Goal: Task Accomplishment & Management: Manage account settings

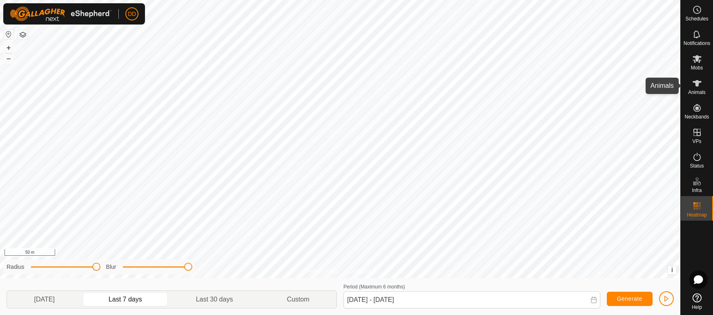
click at [699, 93] on span "Animals" at bounding box center [697, 92] width 18 height 5
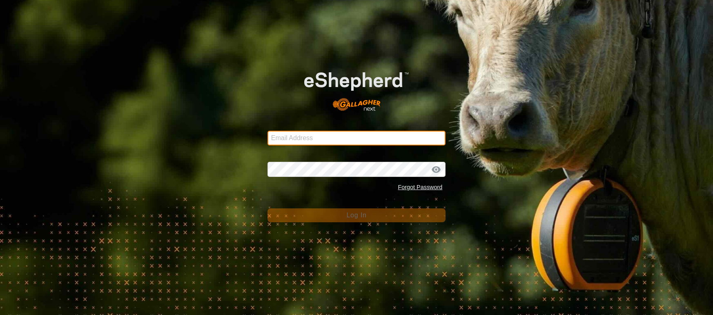
type input "[EMAIL_ADDRESS][DOMAIN_NAME]"
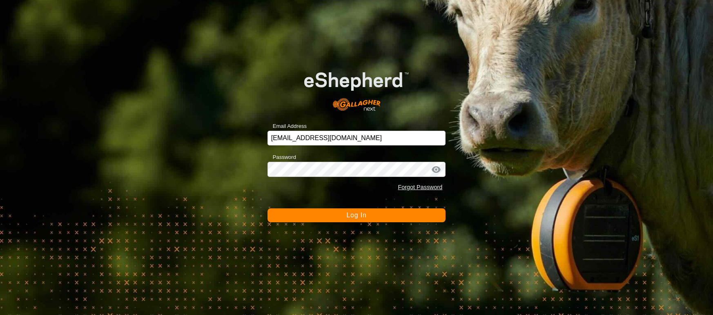
click at [385, 218] on button "Log In" at bounding box center [356, 215] width 178 height 14
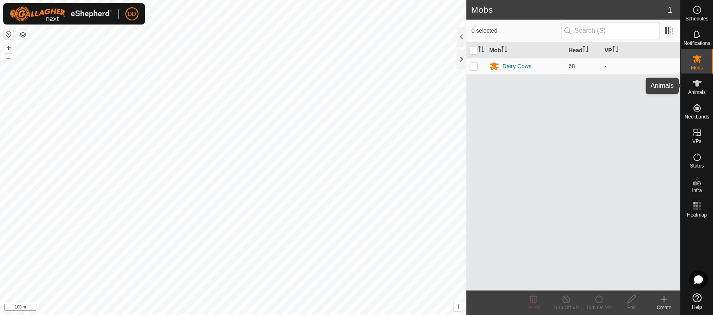
click at [700, 90] on span "Animals" at bounding box center [697, 92] width 18 height 5
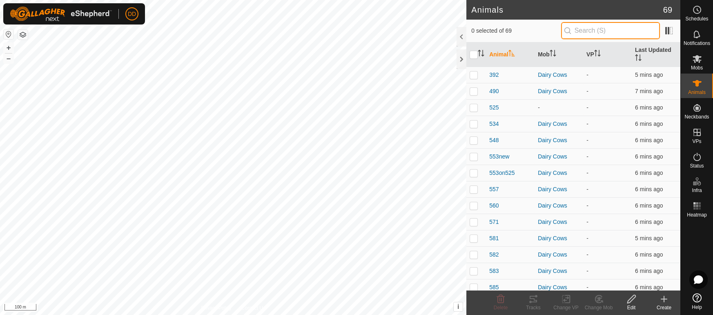
click at [589, 28] on input "text" at bounding box center [610, 30] width 99 height 17
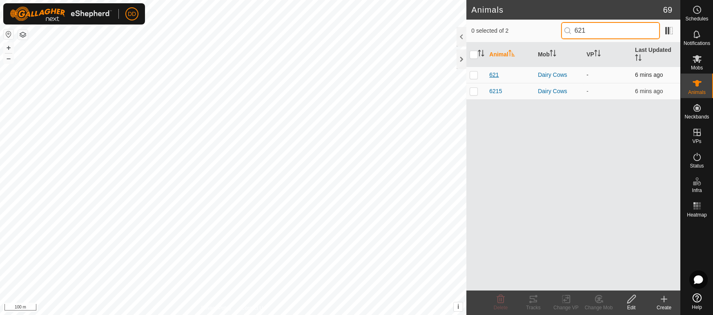
type input "621"
click at [496, 71] on span "621" at bounding box center [493, 75] width 9 height 9
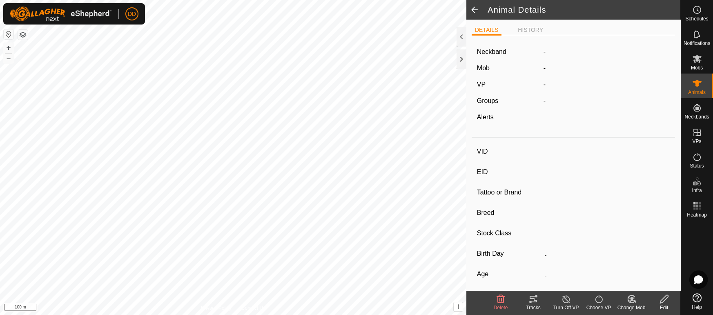
type input "621"
type input "-"
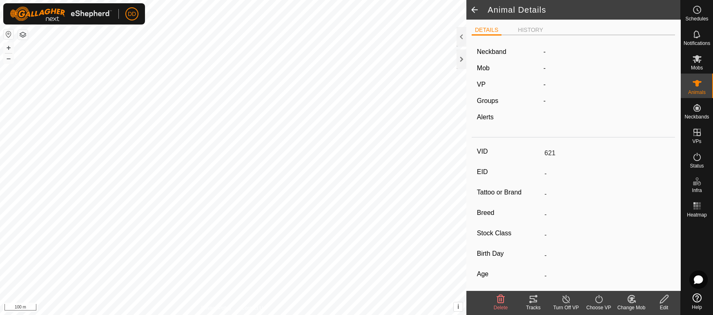
type input "0 kg"
type input "-"
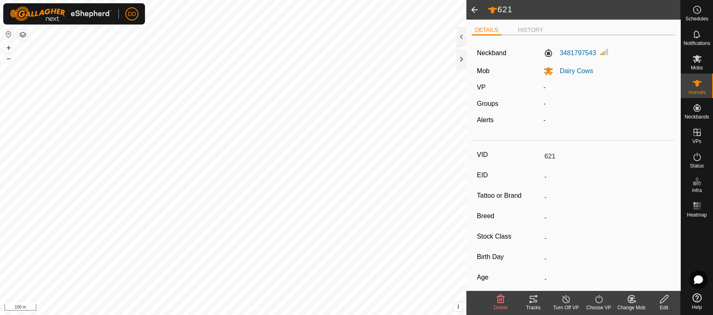
click at [632, 295] on icon at bounding box center [631, 299] width 10 height 10
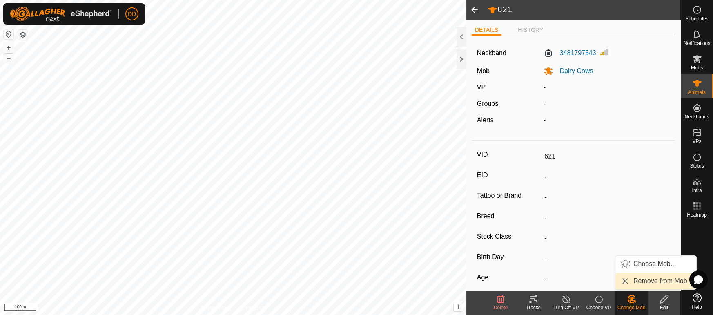
click at [657, 282] on link "Remove from Mob" at bounding box center [655, 281] width 81 height 16
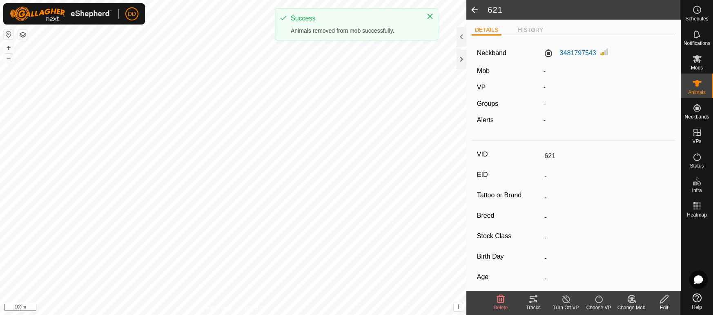
click at [474, 11] on span at bounding box center [474, 10] width 16 height 20
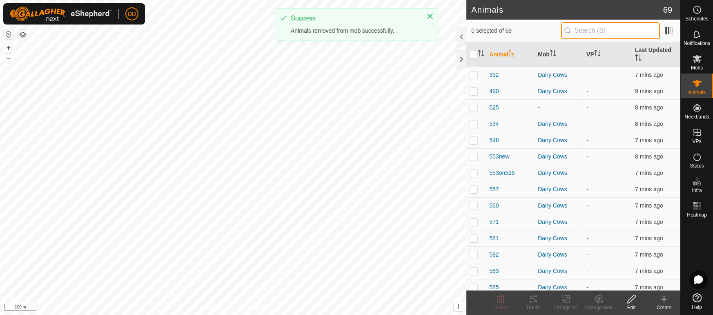
click at [583, 29] on input "text" at bounding box center [610, 30] width 99 height 17
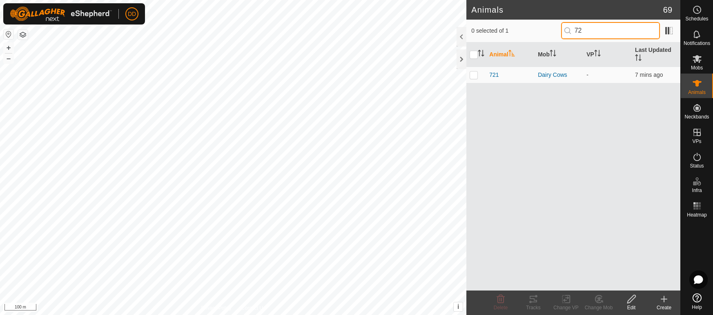
type input "7"
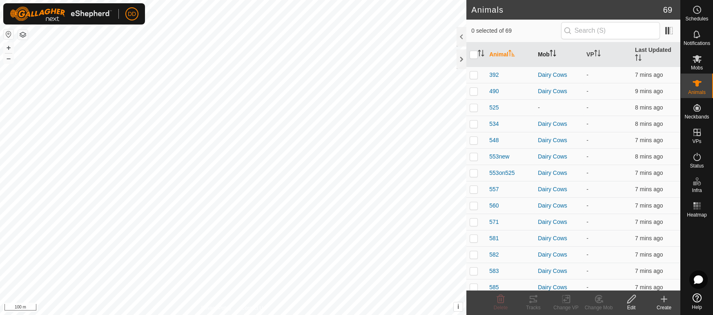
click at [544, 51] on th "Mob" at bounding box center [559, 54] width 49 height 25
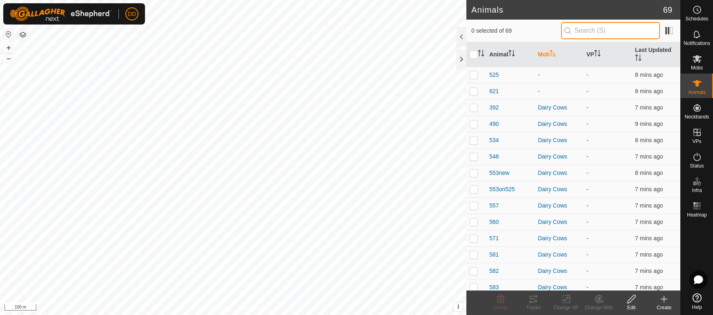
click at [595, 30] on input "text" at bounding box center [610, 30] width 99 height 17
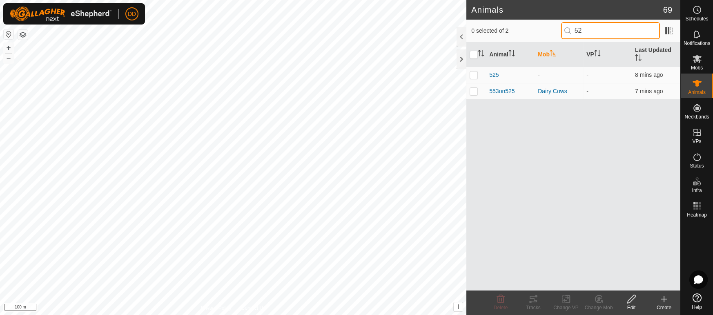
type input "5"
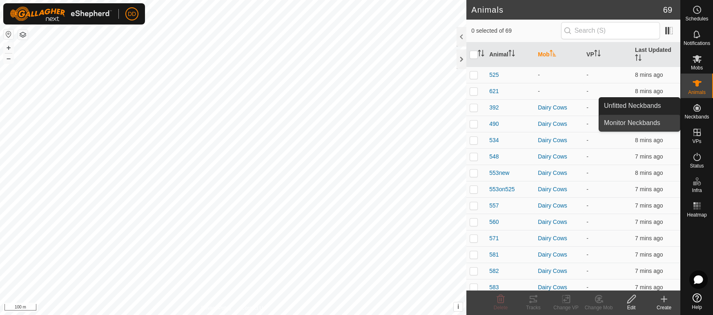
click at [651, 125] on link "Monitor Neckbands" at bounding box center [639, 123] width 81 height 16
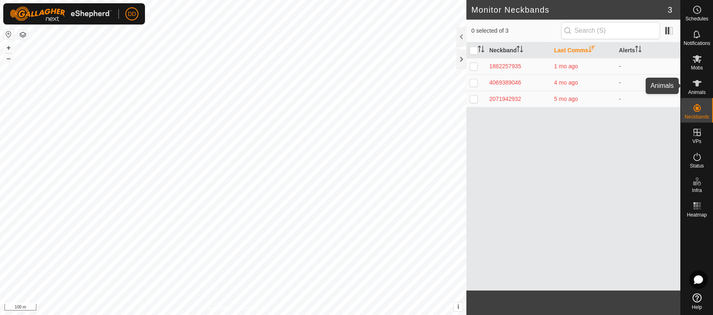
click at [698, 80] on icon at bounding box center [697, 83] width 9 height 7
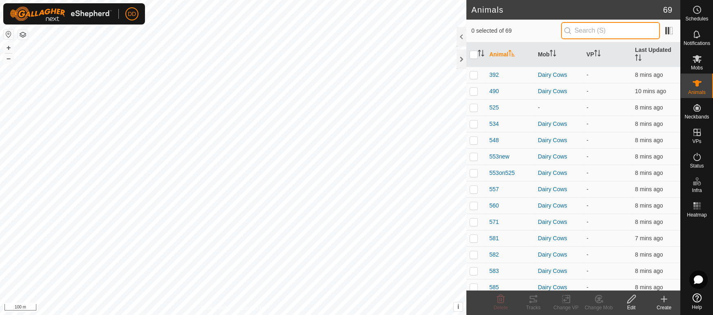
click at [566, 33] on input "text" at bounding box center [610, 30] width 99 height 17
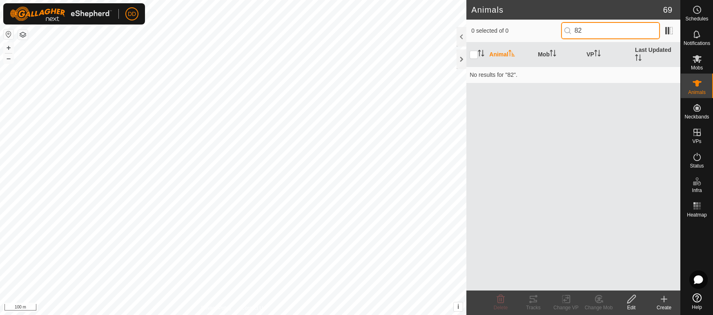
type input "8"
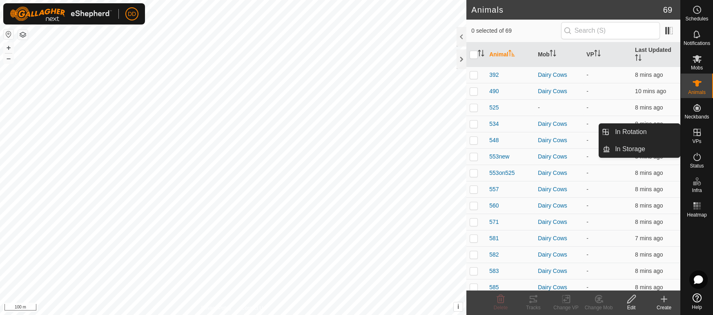
click at [665, 304] on div "Create" at bounding box center [664, 307] width 33 height 7
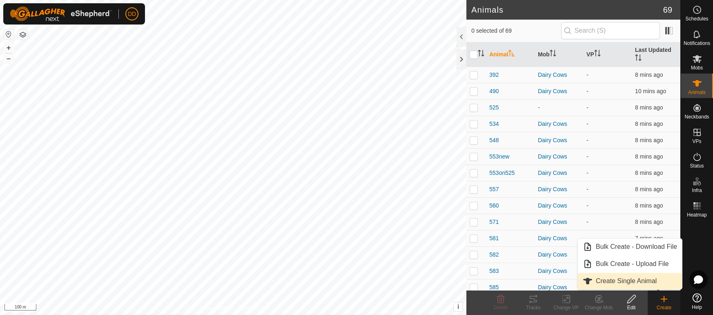
click at [655, 284] on link "Create Single Animal" at bounding box center [630, 281] width 104 height 16
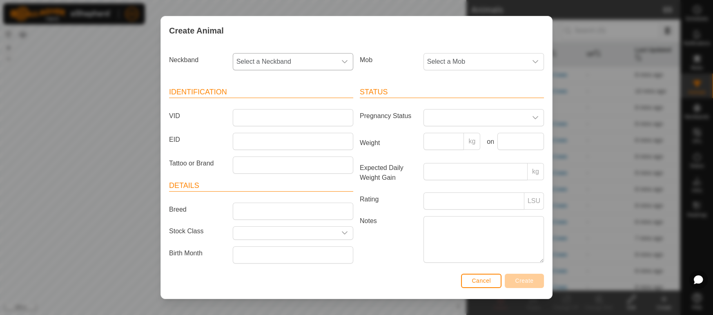
click at [291, 62] on span "Select a Neckband" at bounding box center [284, 61] width 103 height 16
type input "8"
click at [486, 279] on span "Cancel" at bounding box center [481, 280] width 19 height 7
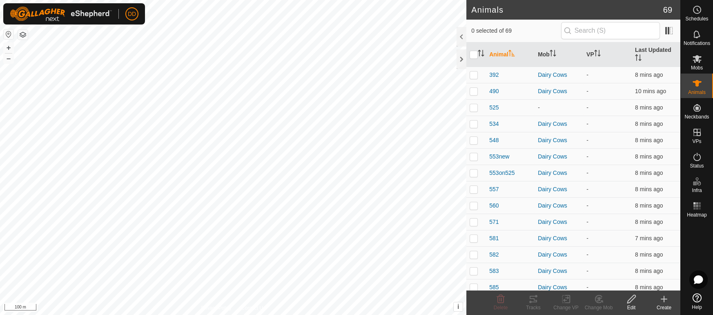
click at [506, 49] on th "Animal" at bounding box center [510, 54] width 49 height 25
click at [627, 301] on icon at bounding box center [631, 299] width 8 height 8
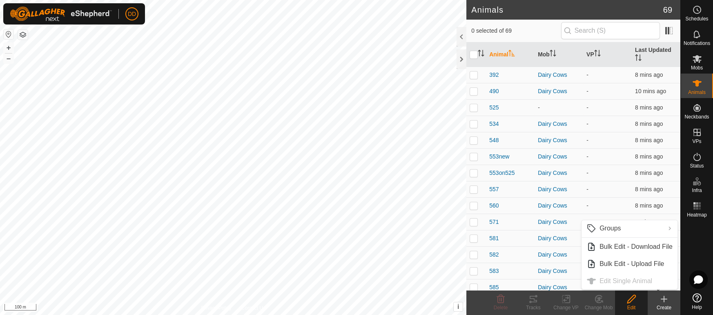
click at [632, 301] on icon at bounding box center [631, 299] width 10 height 10
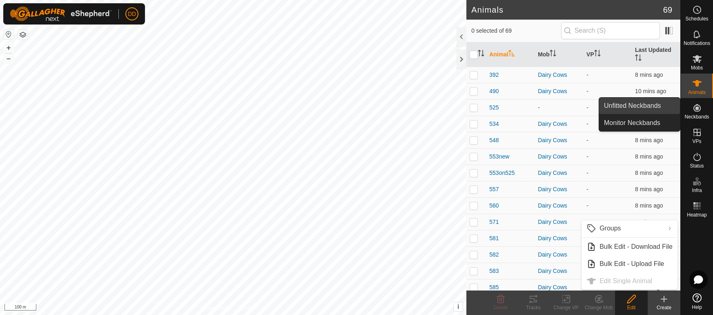
click at [659, 102] on link "Unfitted Neckbands" at bounding box center [639, 106] width 81 height 16
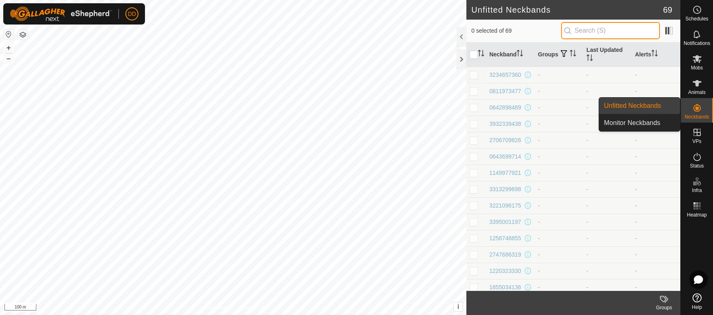
click at [595, 30] on input "text" at bounding box center [610, 30] width 99 height 17
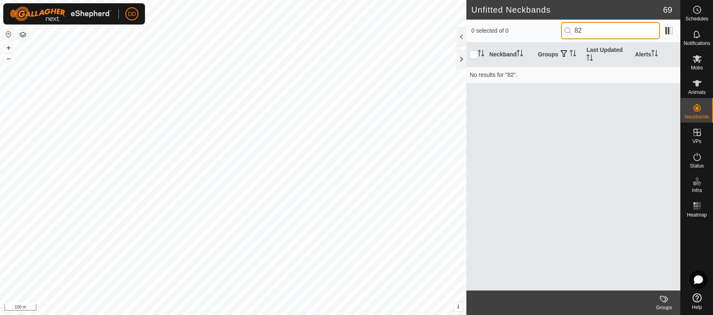
type input "8"
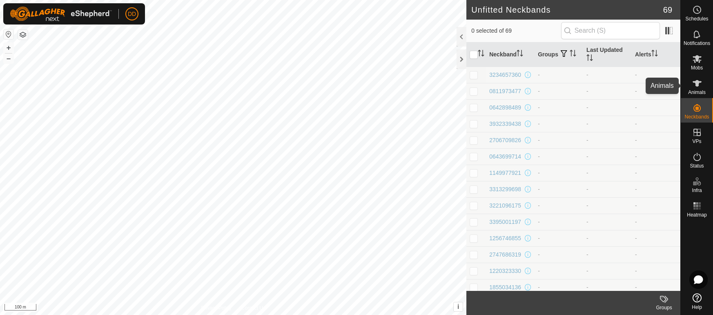
click at [695, 91] on span "Animals" at bounding box center [697, 92] width 18 height 5
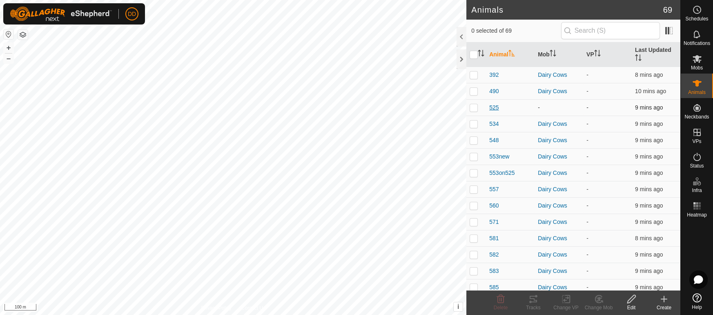
click at [494, 103] on span "525" at bounding box center [493, 107] width 9 height 9
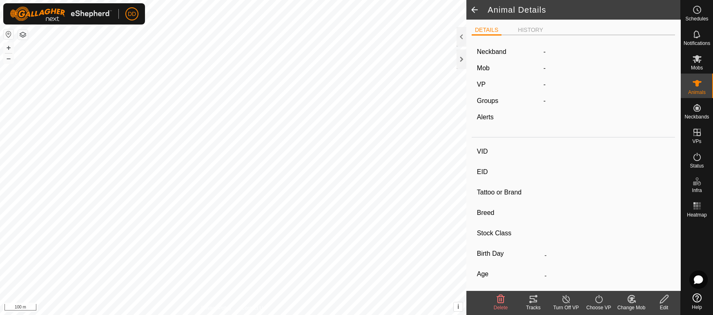
type input "525"
type input "-"
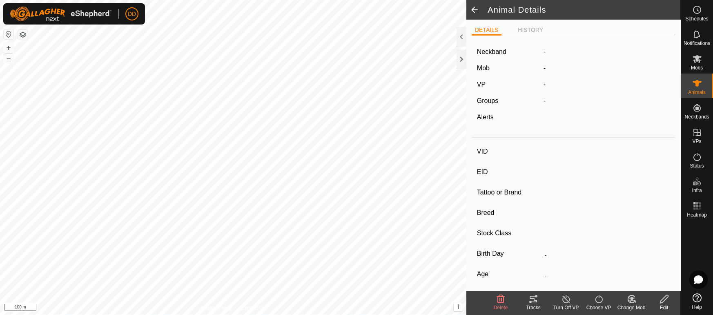
type input "0 kg"
type input "-"
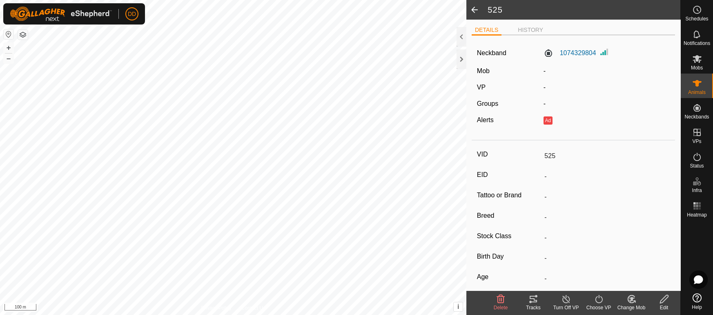
click at [472, 10] on span at bounding box center [474, 10] width 16 height 20
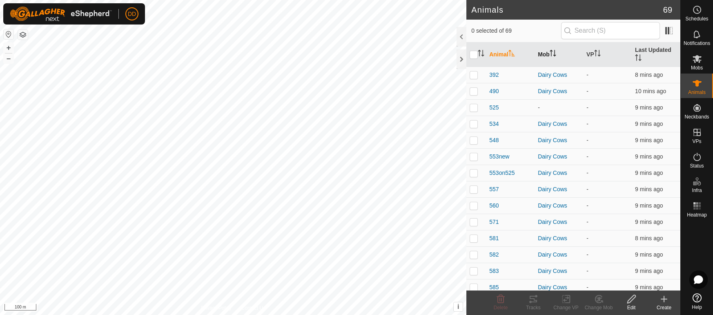
click at [556, 50] on icon "Activate to sort" at bounding box center [553, 53] width 7 height 7
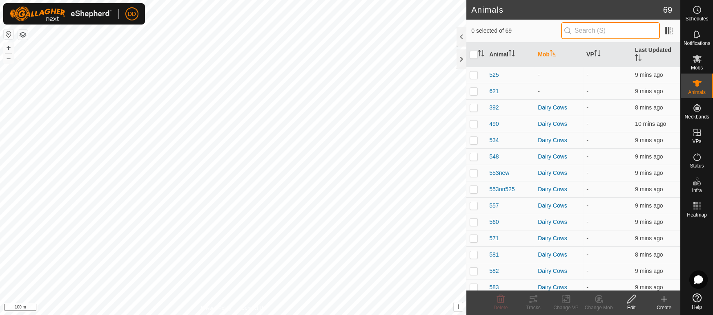
click at [592, 27] on input "text" at bounding box center [610, 30] width 99 height 17
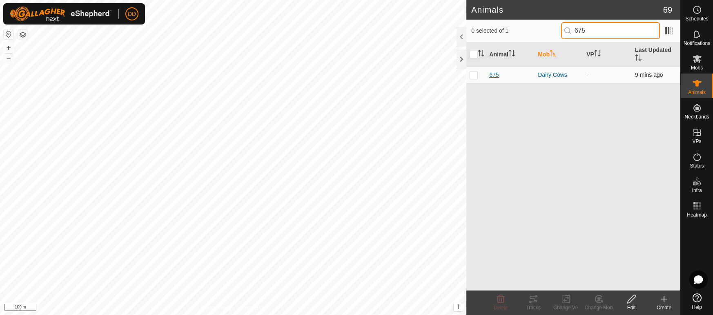
type input "675"
click at [492, 71] on span "675" at bounding box center [493, 75] width 9 height 9
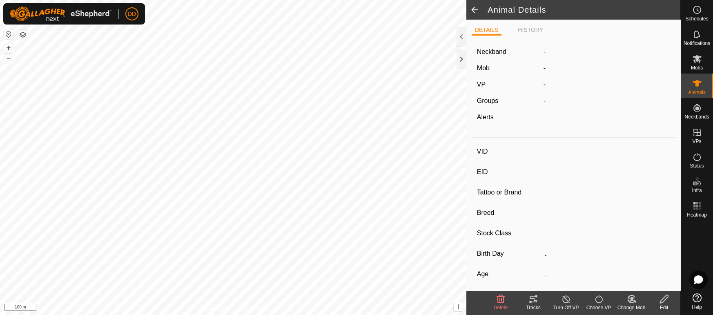
type input "675"
type input "-"
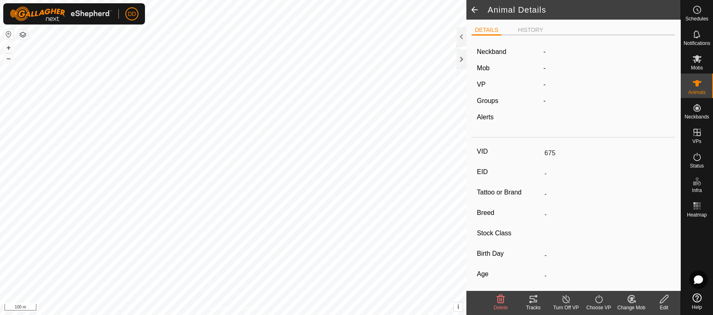
type input "0 kg"
type input "-"
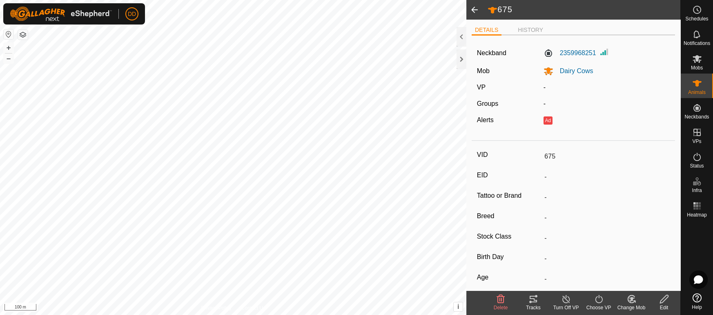
click at [631, 299] on icon at bounding box center [632, 299] width 6 height 4
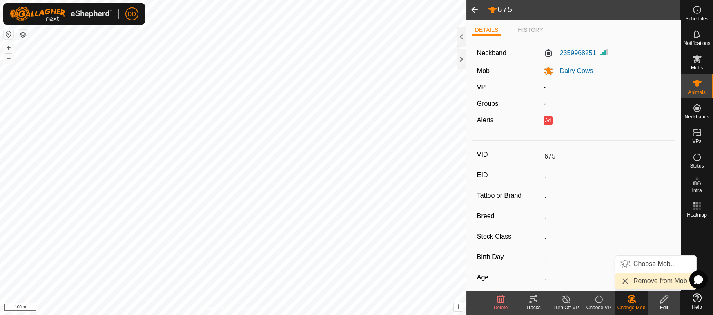
click at [635, 283] on link "Remove from Mob" at bounding box center [655, 281] width 81 height 16
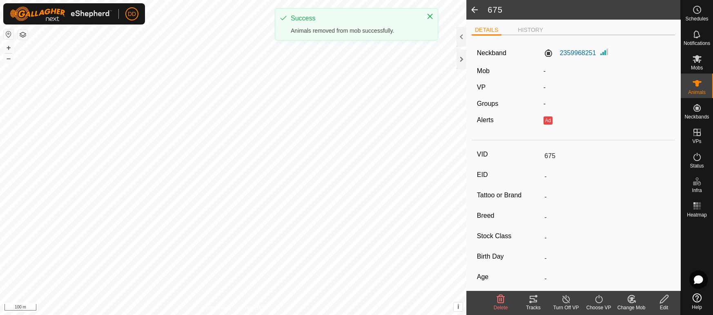
click at [471, 8] on span at bounding box center [474, 10] width 16 height 20
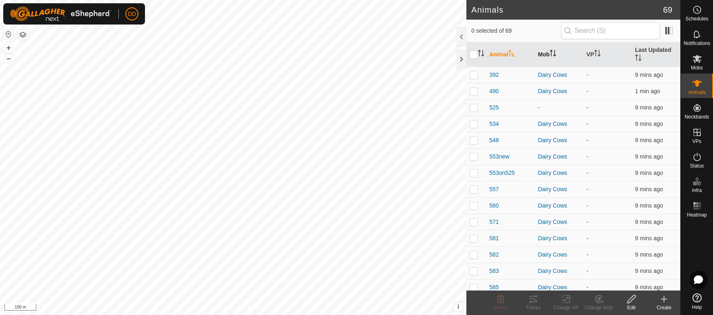
click at [558, 51] on th "Mob" at bounding box center [559, 54] width 49 height 25
click at [495, 201] on span "553on525" at bounding box center [501, 205] width 25 height 9
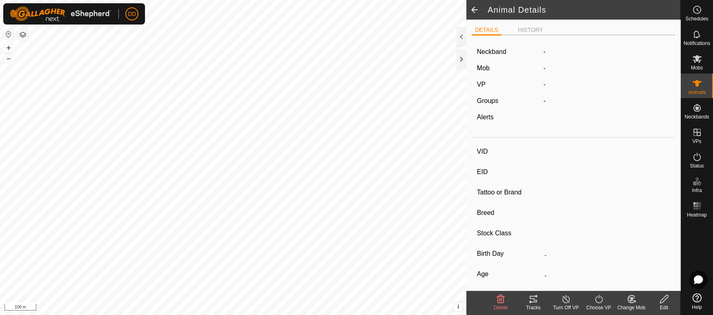
type input "553on525"
type input "-"
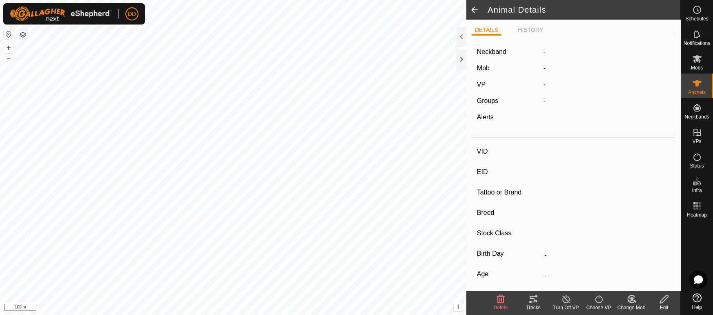
type input "0 kg"
type input "-"
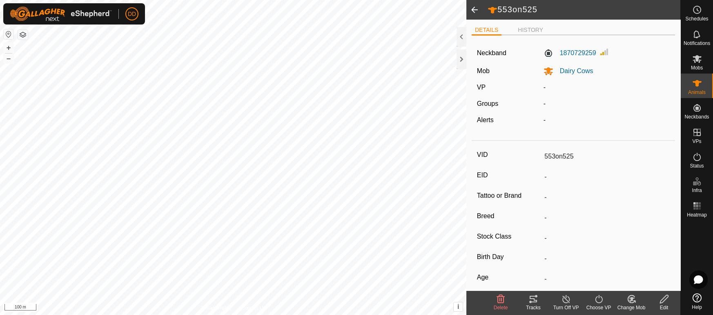
click at [476, 14] on span at bounding box center [474, 10] width 16 height 20
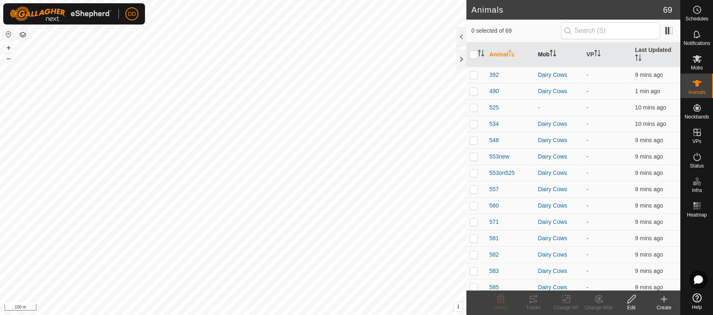
click at [545, 49] on th "Mob" at bounding box center [559, 54] width 49 height 25
click at [477, 71] on p-checkbox at bounding box center [474, 74] width 8 height 7
checkbox input "true"
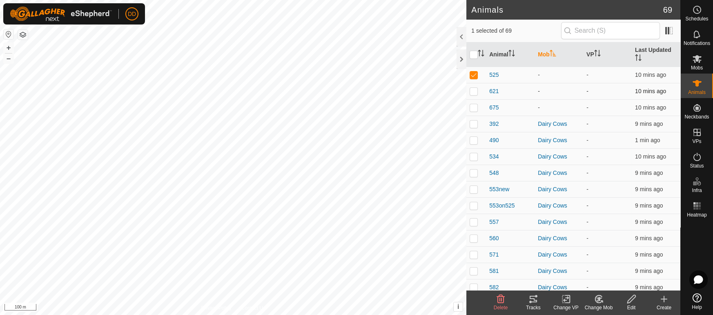
click at [474, 88] on p-checkbox at bounding box center [474, 91] width 8 height 7
checkbox input "true"
click at [472, 104] on p-checkbox at bounding box center [474, 107] width 8 height 7
checkbox input "true"
click at [500, 298] on icon at bounding box center [501, 299] width 8 height 8
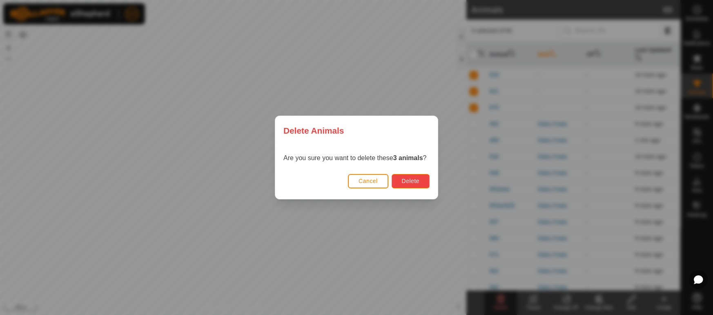
click at [424, 179] on button "Delete" at bounding box center [411, 181] width 38 height 14
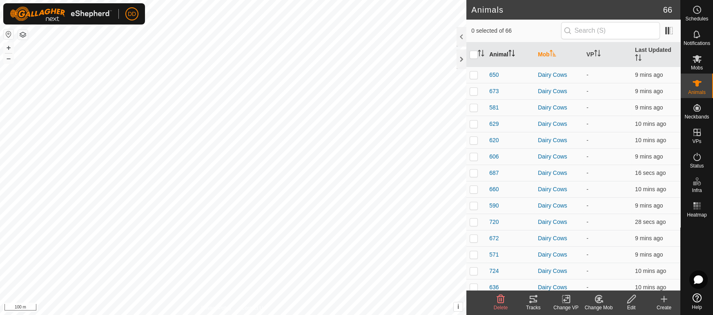
click at [506, 50] on th "Animal" at bounding box center [510, 54] width 49 height 25
click at [496, 152] on span "553on525" at bounding box center [501, 156] width 25 height 9
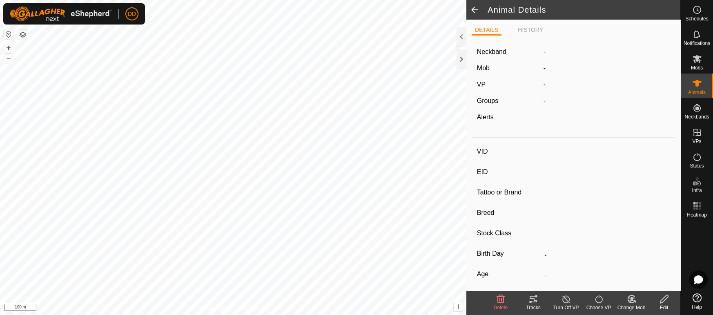
type input "553on525"
type input "-"
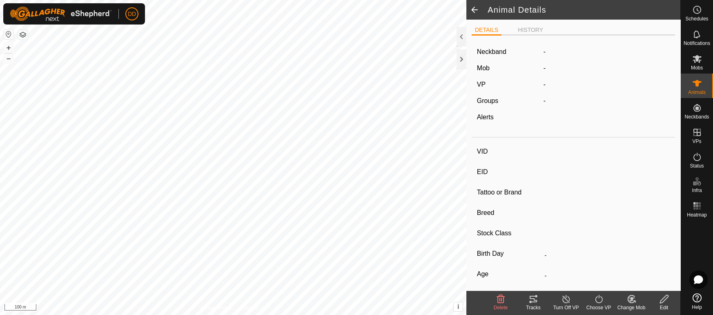
type input "0 kg"
type input "-"
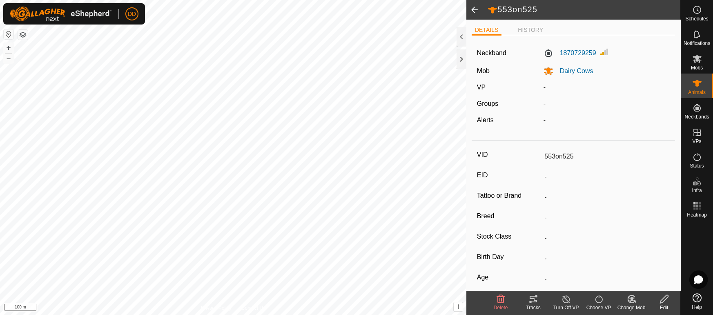
click at [665, 298] on icon at bounding box center [664, 299] width 10 height 10
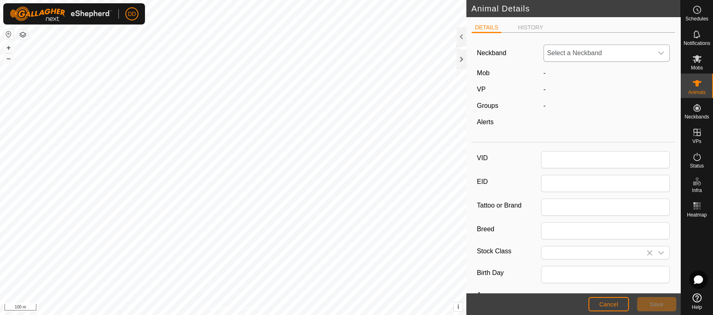
type input "553on525"
type input "0"
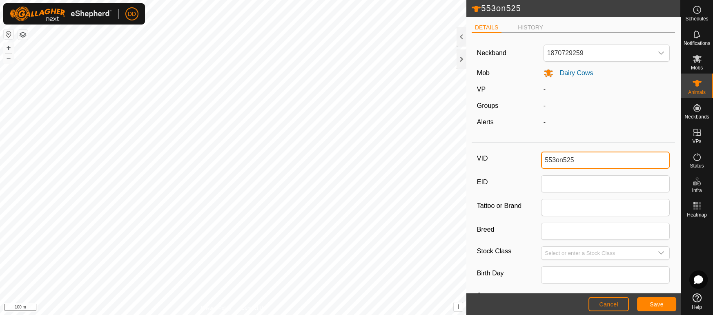
click at [426, 125] on div "553on525 DETAILS HISTORY Neckband 1870729259 Mob Dairy Cows VP - Groups - Alert…" at bounding box center [340, 157] width 680 height 315
type input "525"
click at [660, 304] on span "Save" at bounding box center [657, 304] width 14 height 7
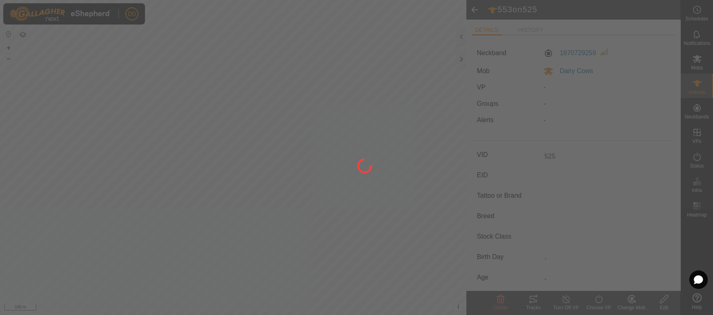
type input "-"
type input "0 kg"
type input "-"
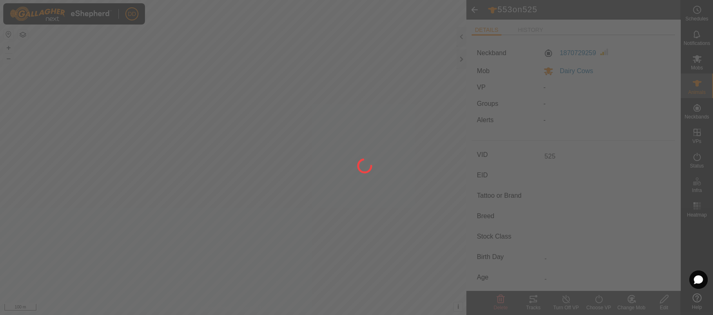
type input "-"
type input "553on525"
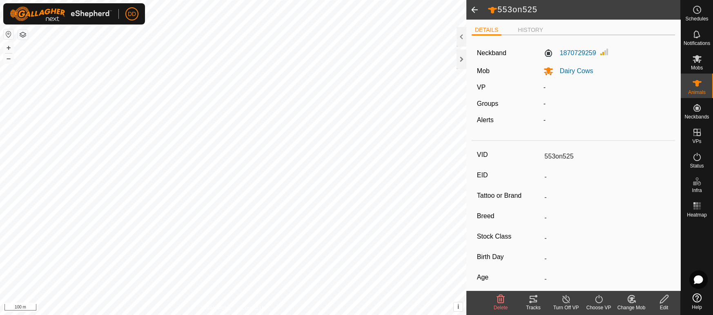
click at [473, 9] on span at bounding box center [474, 10] width 16 height 20
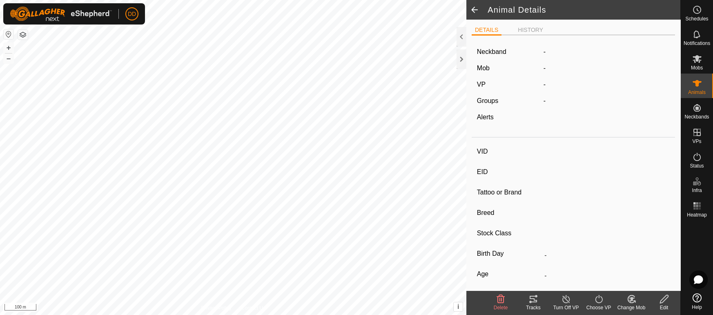
type input "525"
type input "-"
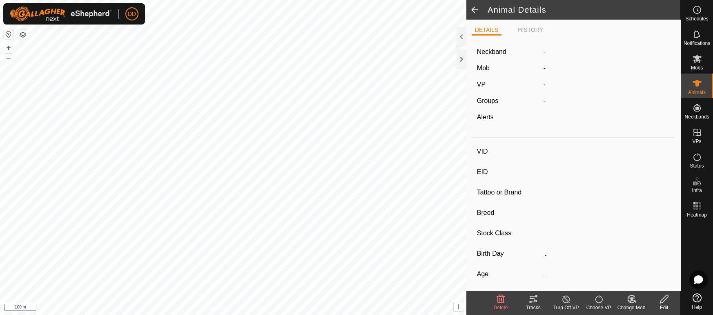
type input "0 kg"
type input "-"
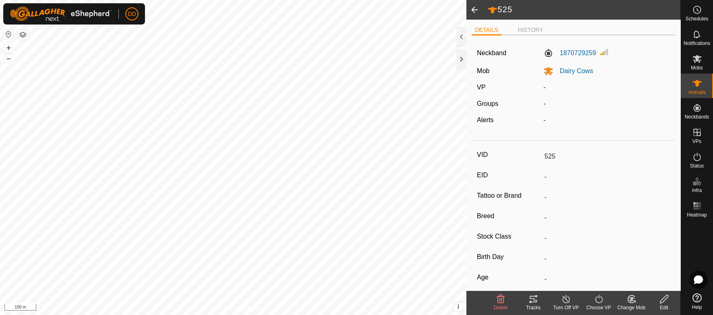
click at [473, 9] on span at bounding box center [474, 10] width 16 height 20
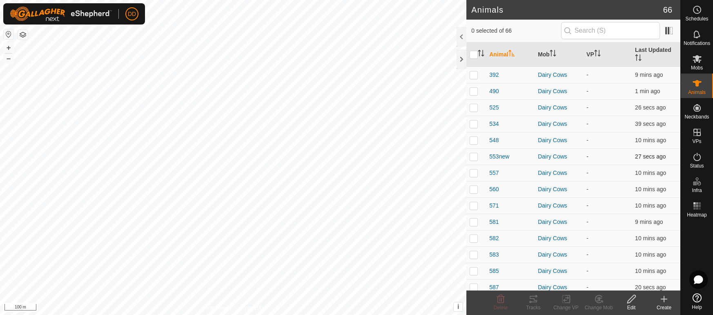
click at [472, 153] on p-checkbox at bounding box center [474, 156] width 8 height 7
checkbox input "true"
click at [628, 297] on icon at bounding box center [631, 299] width 10 height 10
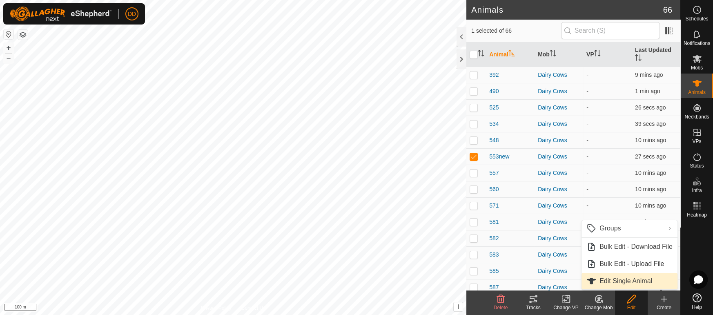
click at [647, 283] on link "Edit Single Animal" at bounding box center [630, 281] width 96 height 16
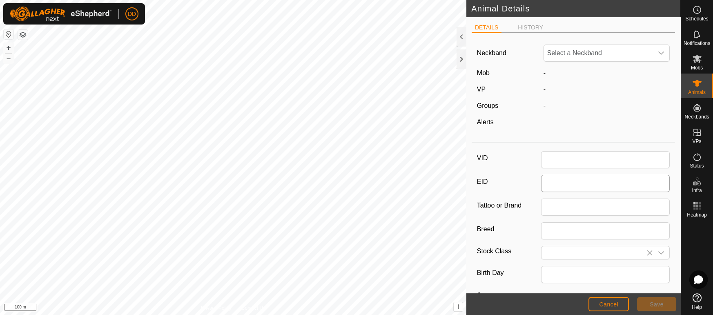
type input "553new"
type input "0"
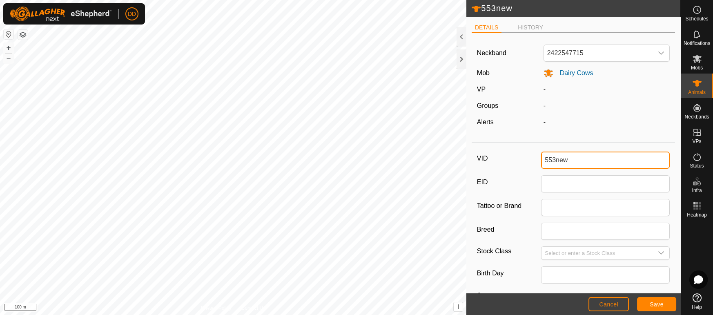
click at [576, 157] on input "553new" at bounding box center [605, 160] width 129 height 17
type input "553"
click at [642, 299] on button "Save" at bounding box center [656, 304] width 39 height 14
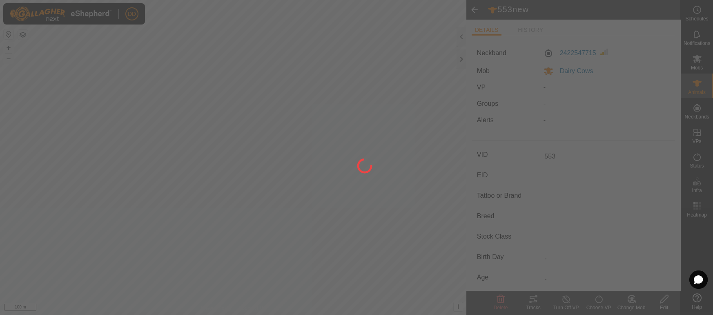
type input "-"
type input "0 kg"
type input "-"
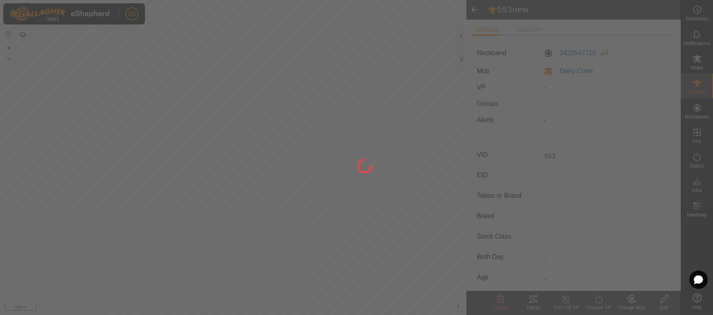
type input "-"
type input "553new"
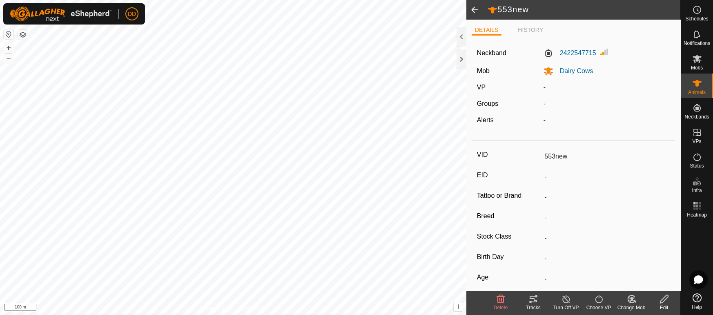
click at [473, 10] on span at bounding box center [474, 10] width 16 height 20
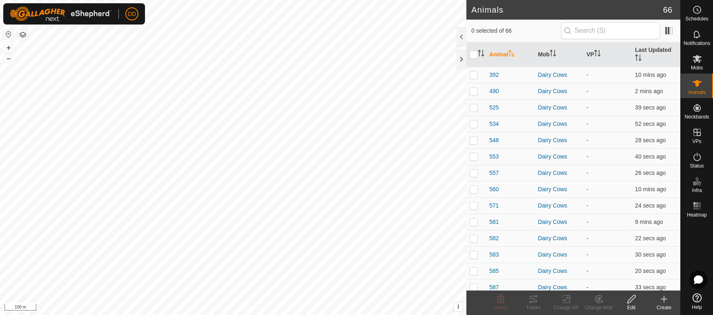
click at [497, 53] on th "Animal" at bounding box center [510, 54] width 49 height 25
click at [471, 71] on p-checkbox at bounding box center [474, 74] width 8 height 7
checkbox input "true"
click at [628, 300] on icon at bounding box center [631, 299] width 8 height 8
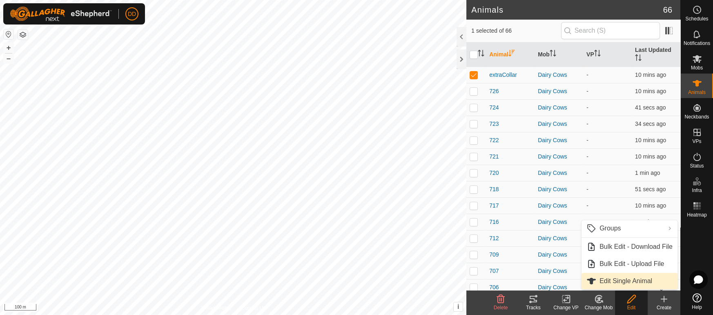
click at [625, 281] on link "Edit Single Animal" at bounding box center [630, 281] width 96 height 16
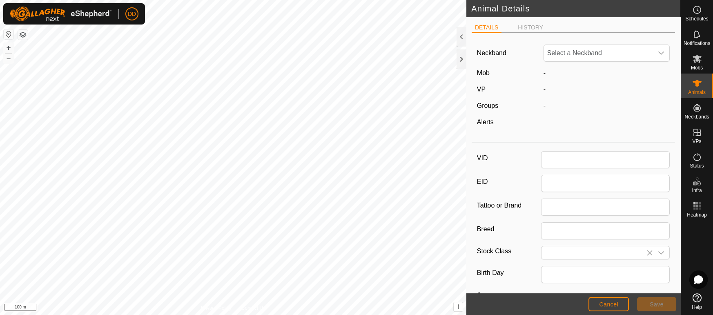
type input "extraCollar"
type input "0"
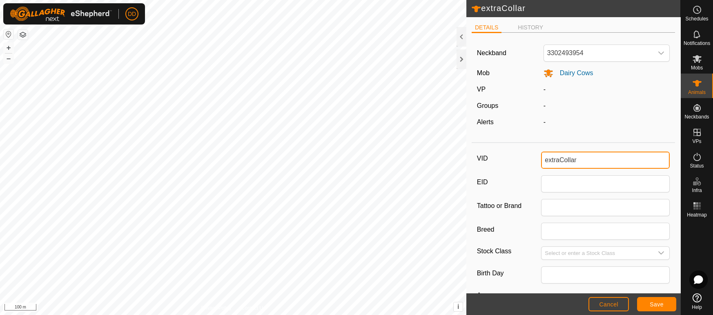
click at [403, 110] on div "extraCollar DETAILS HISTORY Neckband 3302493954 Mob Dairy Cows VP - Groups - Al…" at bounding box center [340, 157] width 680 height 315
type input "675"
click at [649, 303] on button "Save" at bounding box center [656, 304] width 39 height 14
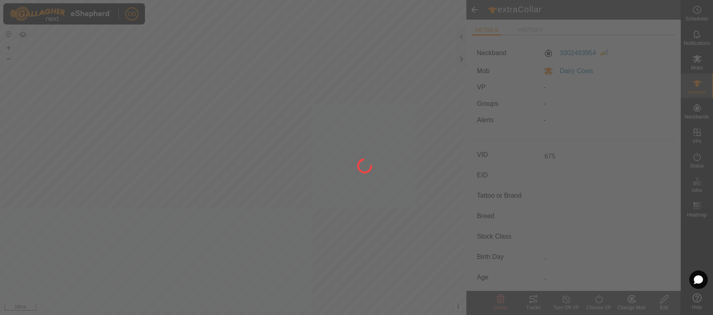
type input "-"
type input "0 kg"
type input "-"
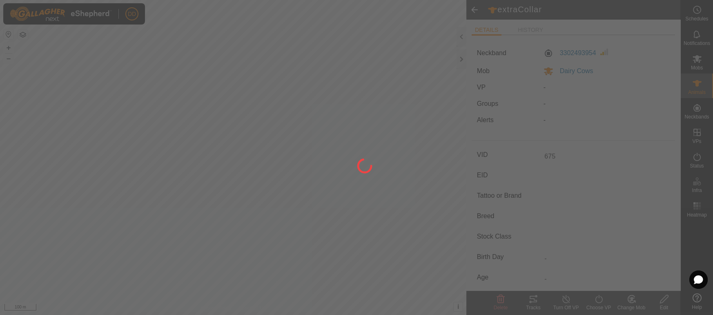
type input "-"
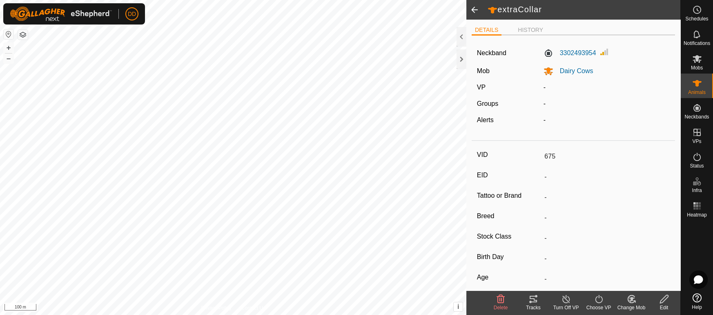
type input "extraCollar"
click at [475, 12] on span at bounding box center [474, 10] width 16 height 20
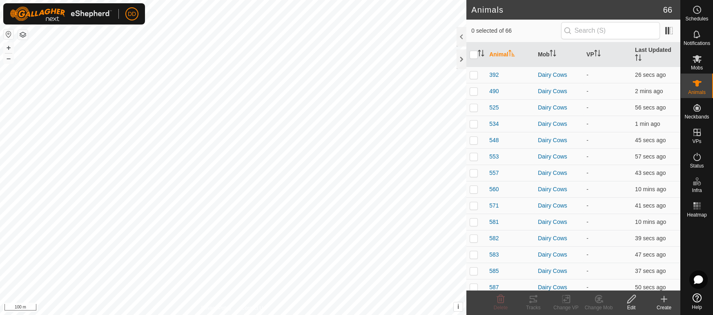
click at [496, 48] on th "Animal" at bounding box center [510, 54] width 49 height 25
click at [662, 53] on th "Last Updated" at bounding box center [656, 54] width 49 height 25
click at [695, 68] on span "Mobs" at bounding box center [697, 67] width 12 height 5
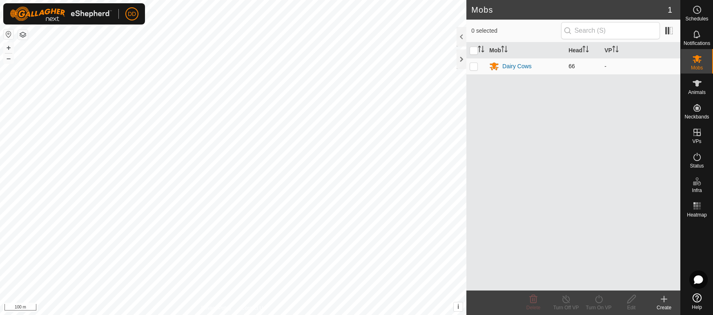
click at [472, 64] on p-checkbox at bounding box center [474, 66] width 8 height 7
checkbox input "true"
click at [606, 309] on div "Turn On VP" at bounding box center [598, 307] width 33 height 7
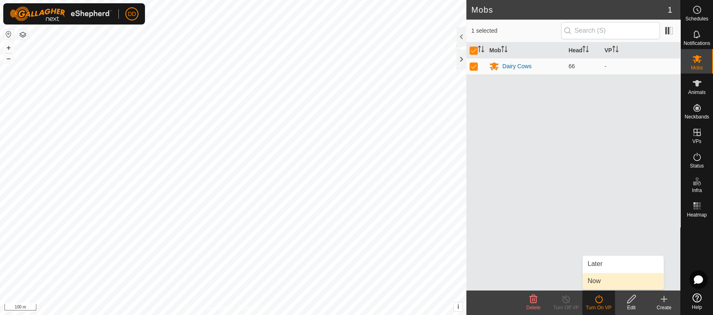
click at [597, 283] on link "Now" at bounding box center [623, 281] width 81 height 16
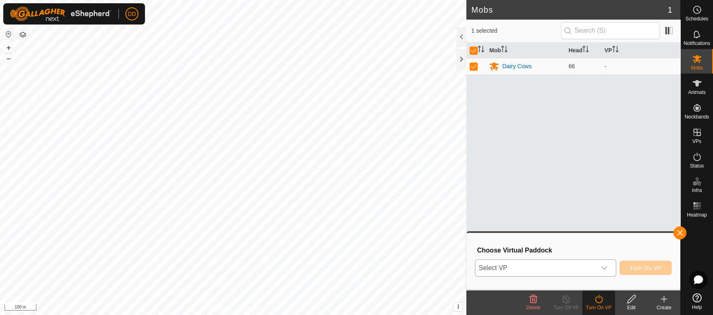
click at [532, 268] on span "Select VP" at bounding box center [535, 268] width 120 height 16
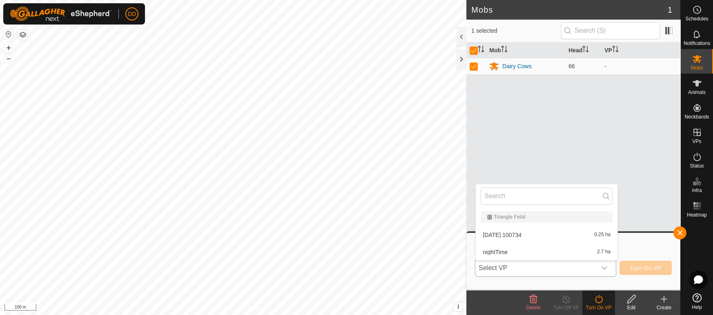
click at [546, 231] on li "2025-08-10 100734 0.25 ha" at bounding box center [547, 235] width 142 height 16
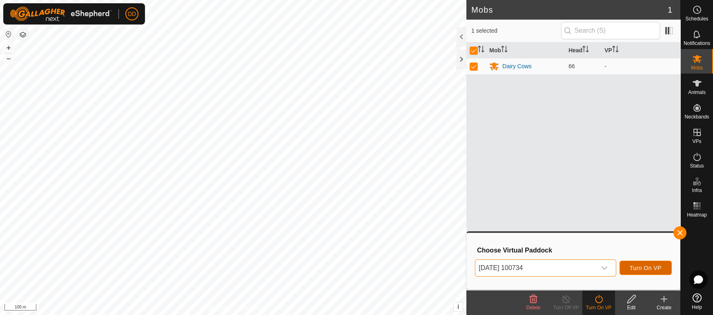
click at [641, 267] on span "Turn On VP" at bounding box center [646, 268] width 32 height 7
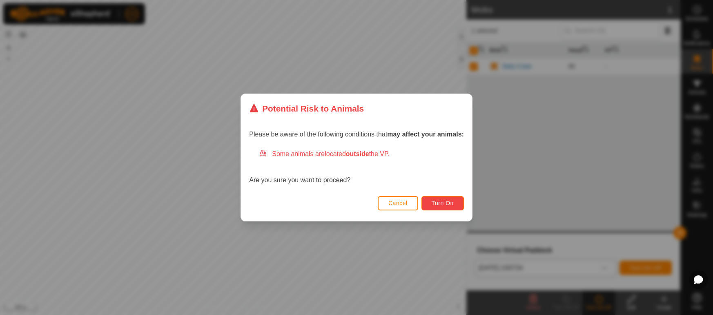
click at [446, 202] on span "Turn On" at bounding box center [443, 203] width 22 height 7
